Goal: Task Accomplishment & Management: Manage account settings

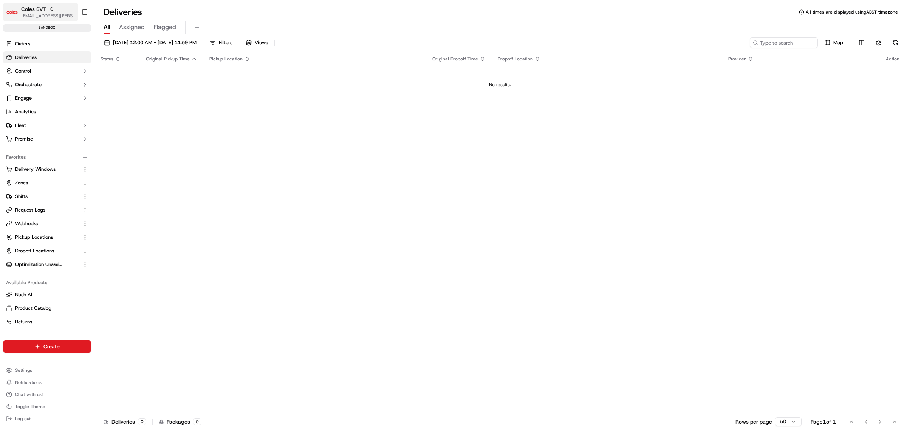
click at [51, 11] on icon "button" at bounding box center [51, 8] width 5 height 5
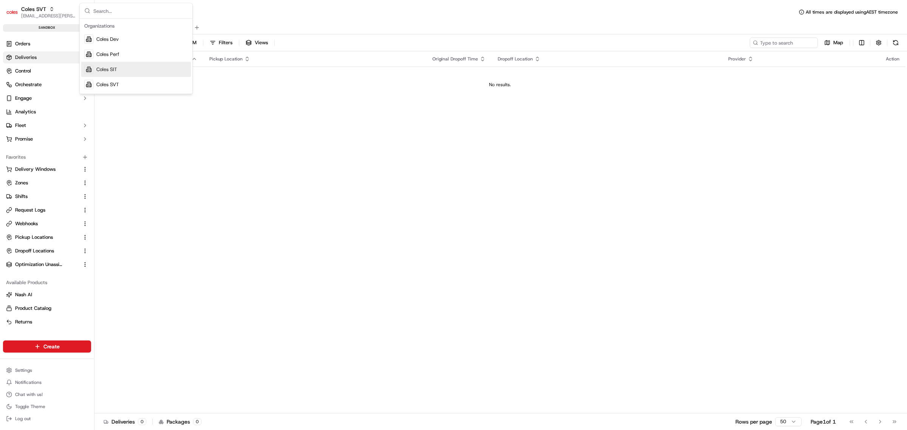
click at [108, 68] on span "Coles SIT" at bounding box center [106, 69] width 21 height 7
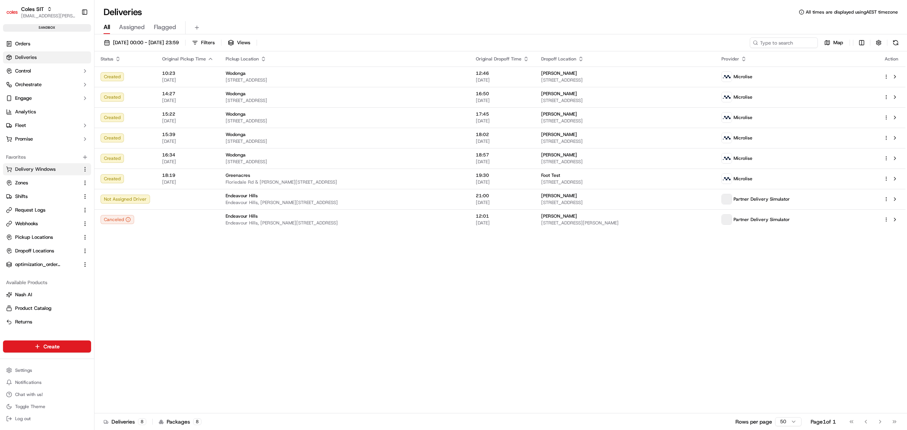
click at [39, 172] on span "Delivery Windows" at bounding box center [35, 169] width 40 height 7
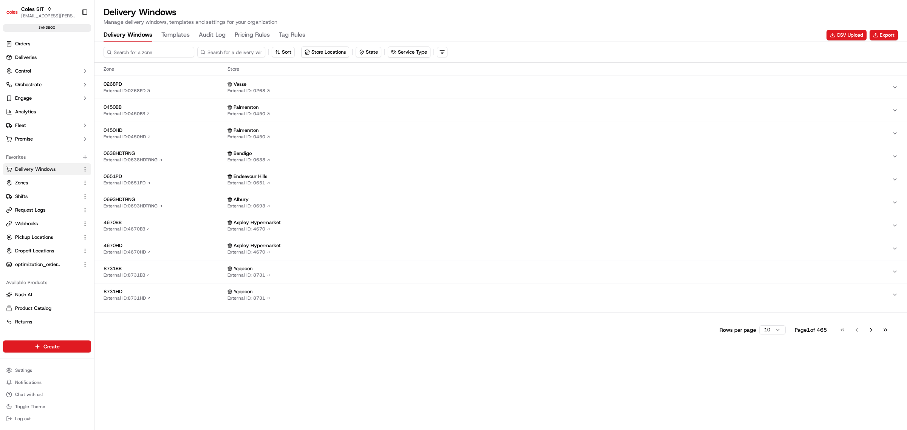
click at [159, 53] on input at bounding box center [148, 52] width 91 height 11
type input "4948"
click at [156, 151] on span "4948HD" at bounding box center [163, 153] width 121 height 7
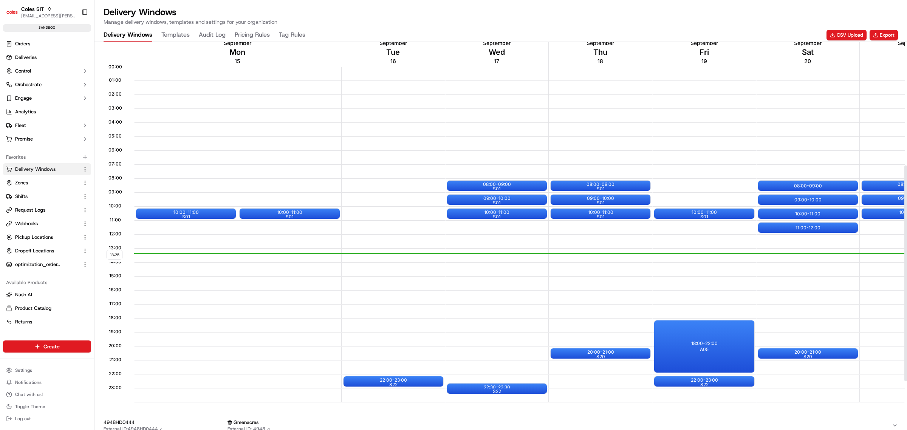
scroll to position [236, 0]
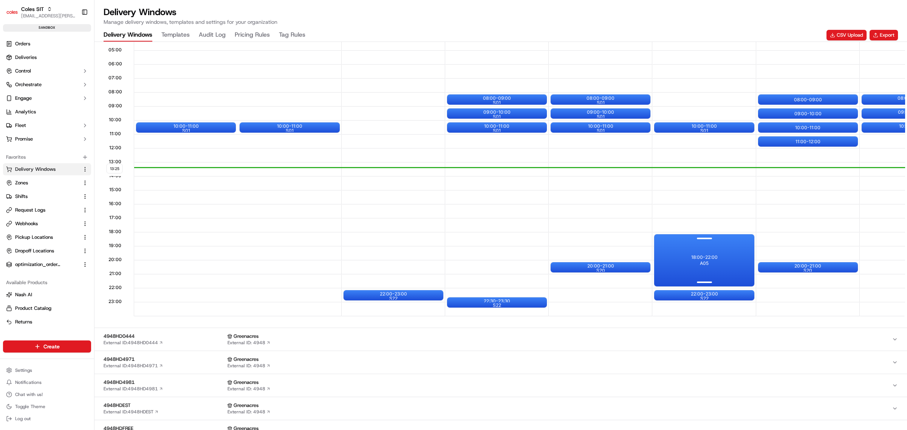
click at [712, 262] on div "18:00 - 22:00 A05" at bounding box center [704, 260] width 100 height 52
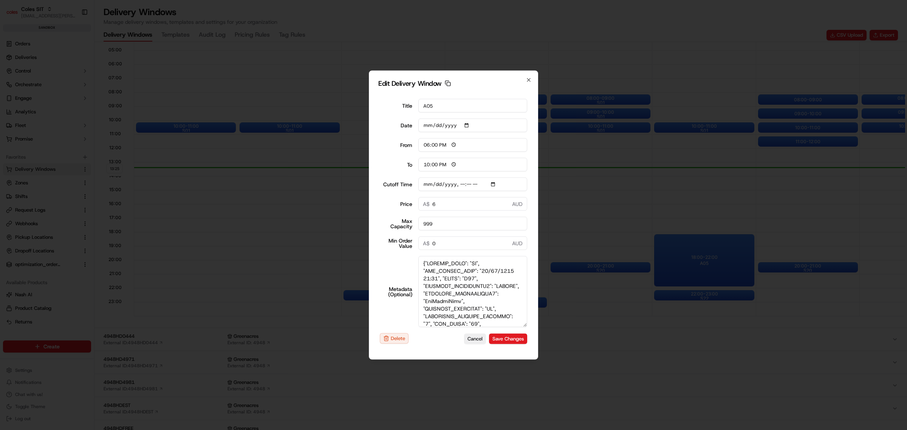
drag, startPoint x: 524, startPoint y: 301, endPoint x: 486, endPoint y: 246, distance: 66.3
click at [522, 350] on form "Title A05 Date [DATE] From 18:00 To 22:00 Cutoff Time Price 6 A$ AUD Max Capaci…" at bounding box center [453, 221] width 150 height 257
type input "[DATE]"
type input "13:26"
type input "14:26"
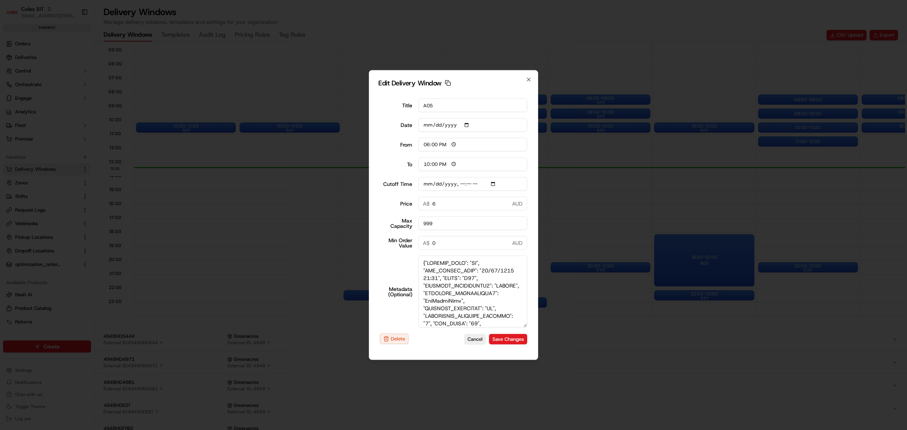
type input "[DATE]T17:40"
type input "0"
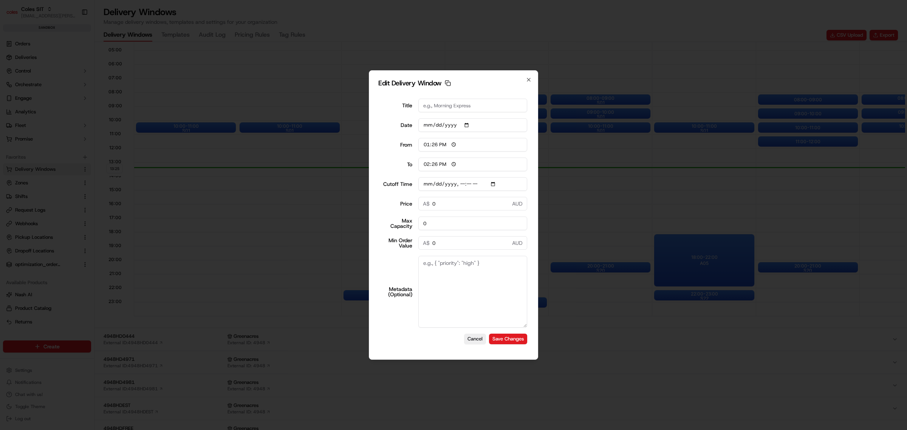
click at [245, 188] on div at bounding box center [453, 215] width 907 height 430
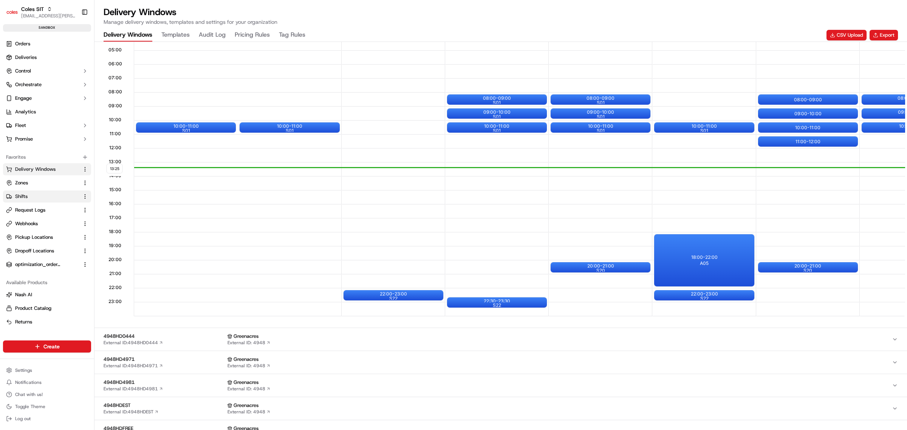
click at [23, 195] on span "Shifts" at bounding box center [21, 196] width 12 height 7
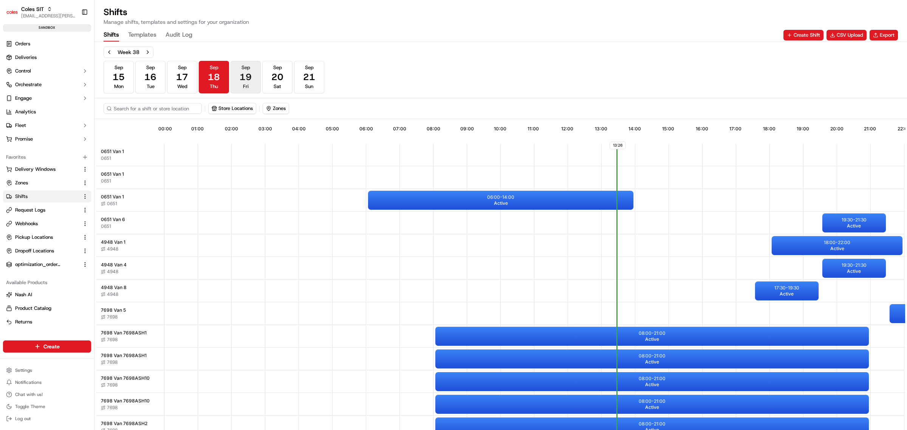
click at [243, 74] on span "19" at bounding box center [245, 77] width 12 height 12
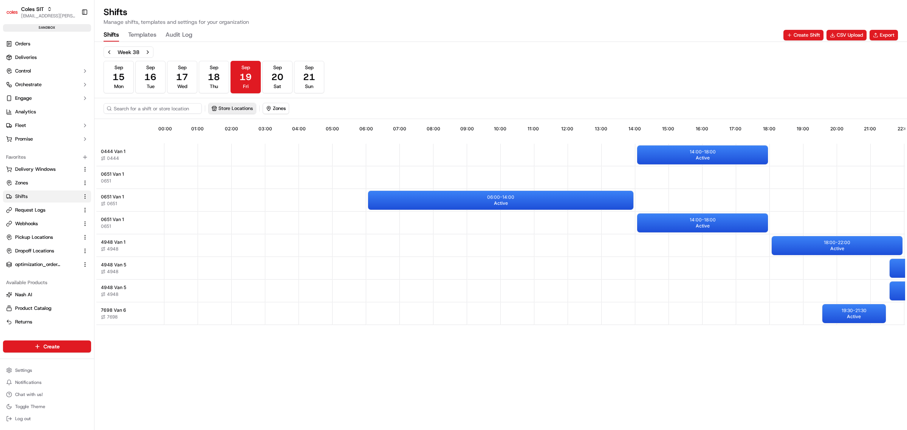
click at [225, 111] on button "Store Locations" at bounding box center [231, 108] width 47 height 11
type input "4948"
click at [248, 136] on span "Greenacres (4948)" at bounding box center [267, 137] width 93 height 7
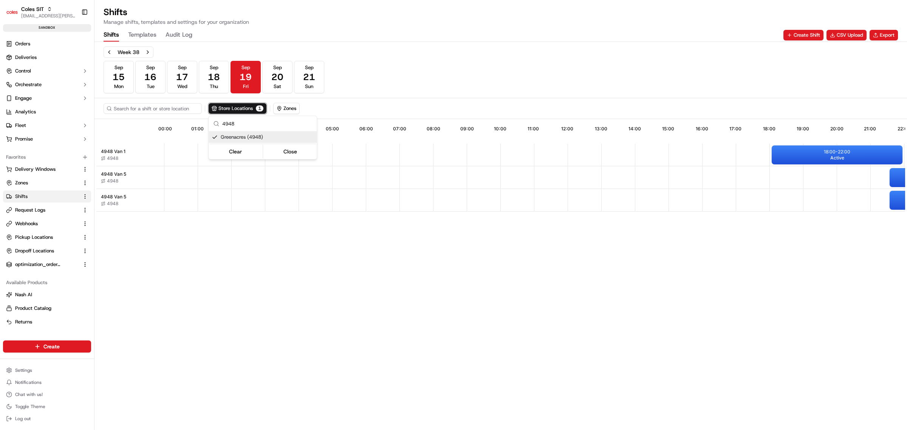
click at [322, 238] on html "Coles SIT [EMAIL_ADDRESS][PERSON_NAME][PERSON_NAME][DOMAIN_NAME] Toggle Sidebar…" at bounding box center [453, 215] width 907 height 430
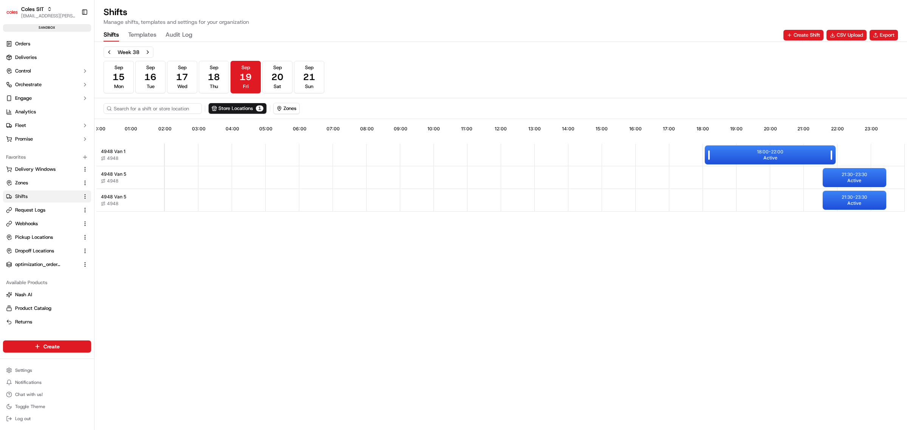
click at [785, 154] on div "18:00 - 22:00 Active" at bounding box center [769, 154] width 131 height 19
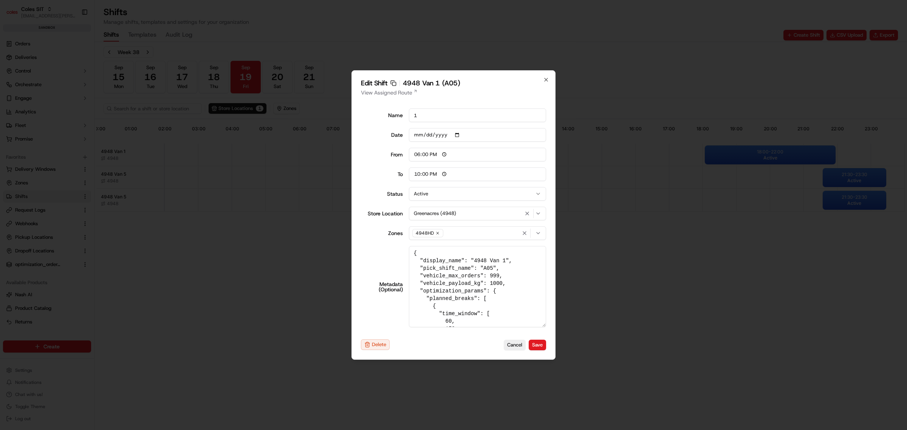
drag, startPoint x: 542, startPoint y: 304, endPoint x: 545, endPoint y: 357, distance: 53.3
click at [545, 359] on div "Edit Shift Copy sft_Nxs3s2bcz737z66WTCzAT9 4948 Van 1 (A05) View Assigned Route…" at bounding box center [453, 214] width 204 height 289
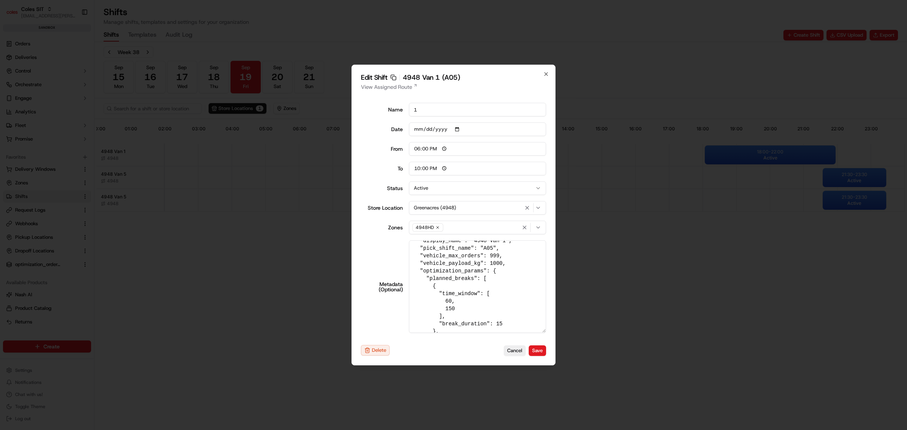
scroll to position [0, 0]
type input "06:00"
type input "14:00"
drag, startPoint x: 252, startPoint y: 233, endPoint x: 252, endPoint y: 215, distance: 18.5
click at [252, 233] on div at bounding box center [453, 215] width 907 height 430
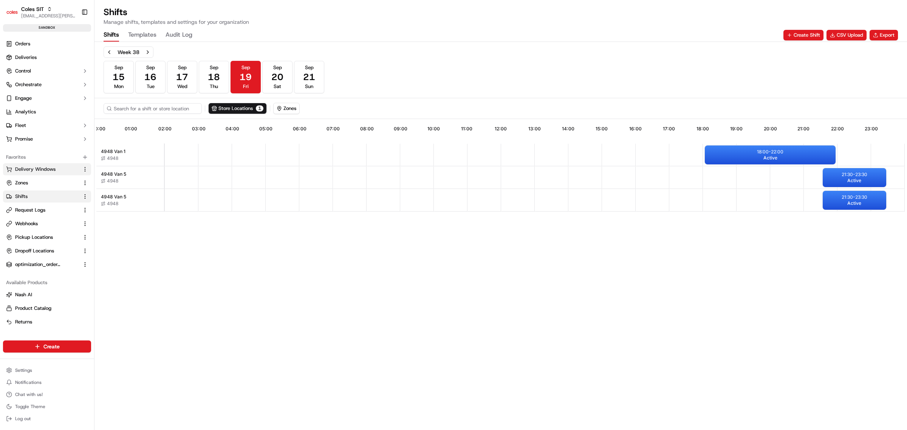
drag, startPoint x: 53, startPoint y: 168, endPoint x: 57, endPoint y: 168, distance: 4.5
click at [53, 168] on span "Delivery Windows" at bounding box center [35, 169] width 40 height 7
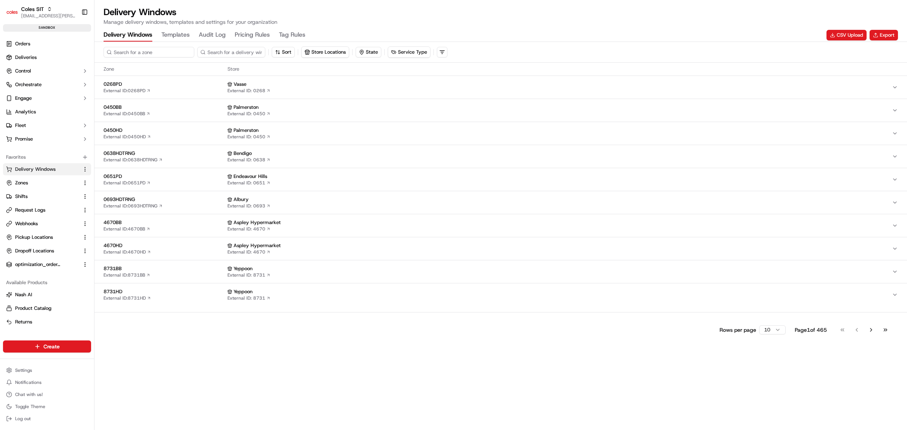
click at [148, 49] on input at bounding box center [148, 52] width 91 height 11
type input "4948"
click at [167, 152] on span "4948HD" at bounding box center [163, 153] width 121 height 7
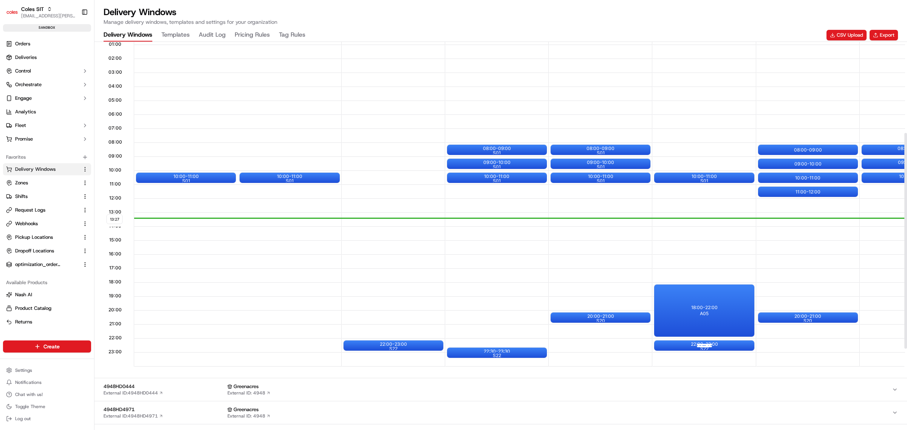
scroll to position [189, 0]
